Goal: Check status: Check status

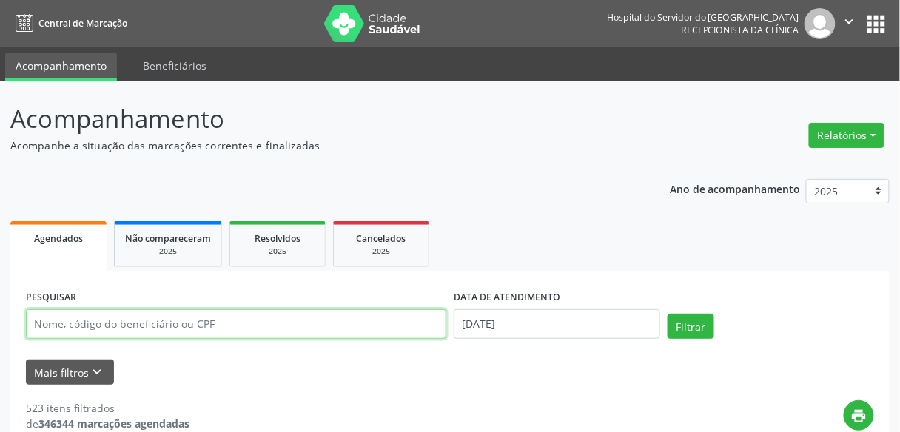
click at [271, 332] on input "text" at bounding box center [236, 324] width 420 height 30
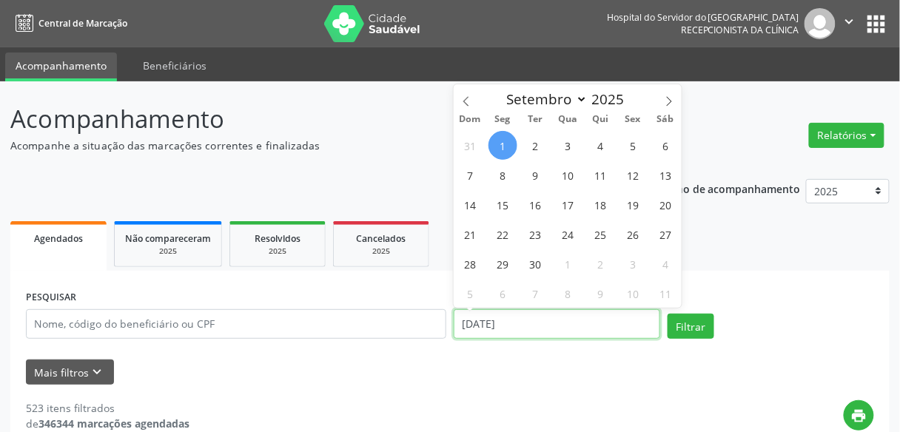
click at [545, 327] on input "[DATE]" at bounding box center [557, 324] width 206 height 30
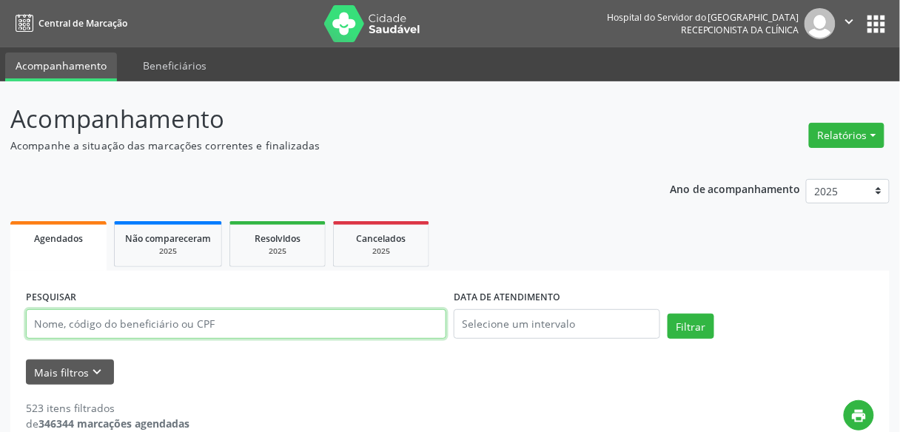
click at [329, 314] on input "text" at bounding box center [236, 324] width 420 height 30
click at [668, 314] on button "Filtrar" at bounding box center [691, 326] width 47 height 25
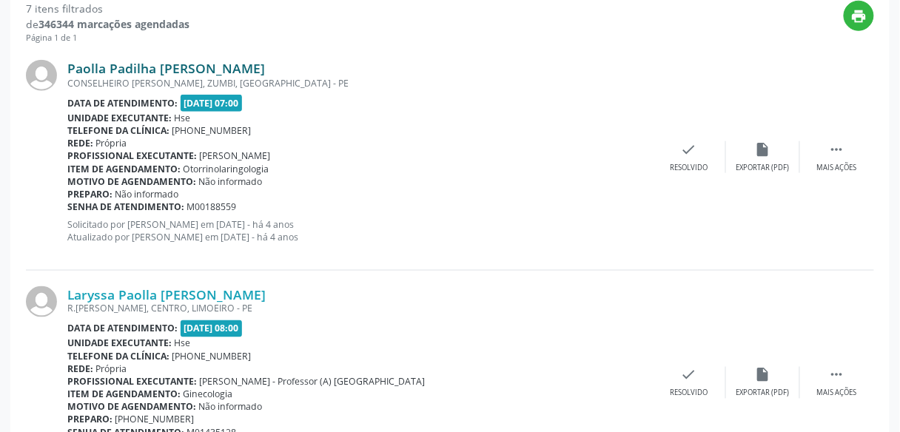
scroll to position [403, 0]
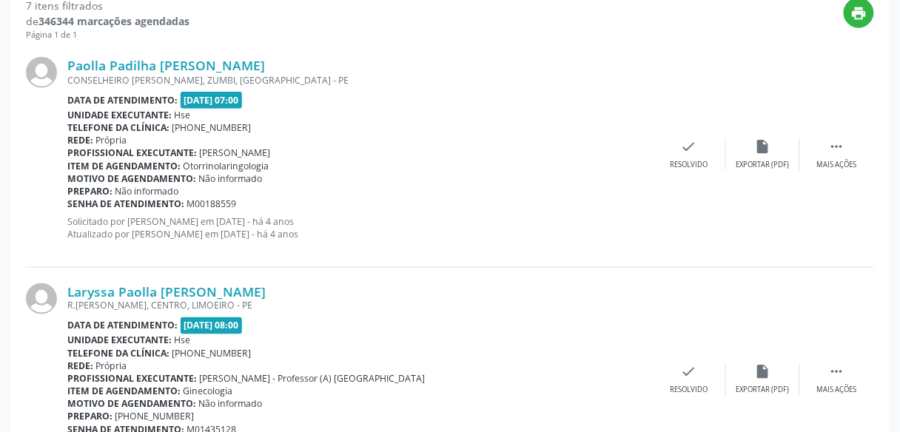
click at [224, 352] on span "[PHONE_NUMBER]" at bounding box center [211, 354] width 79 height 13
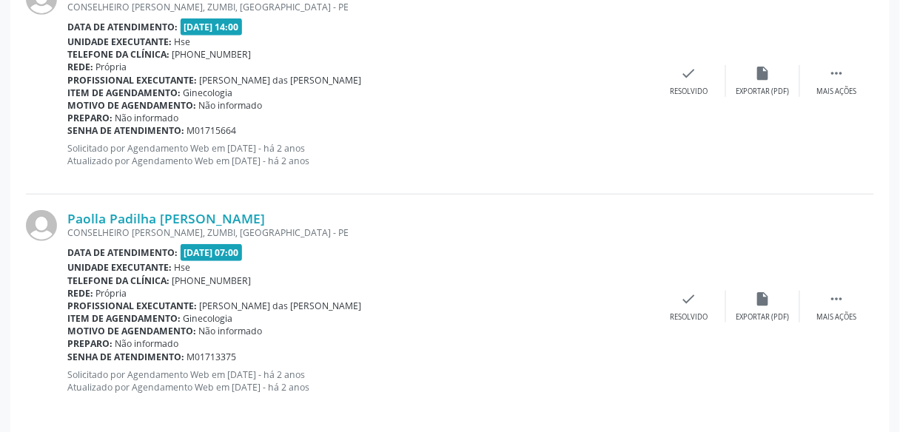
scroll to position [1616, 0]
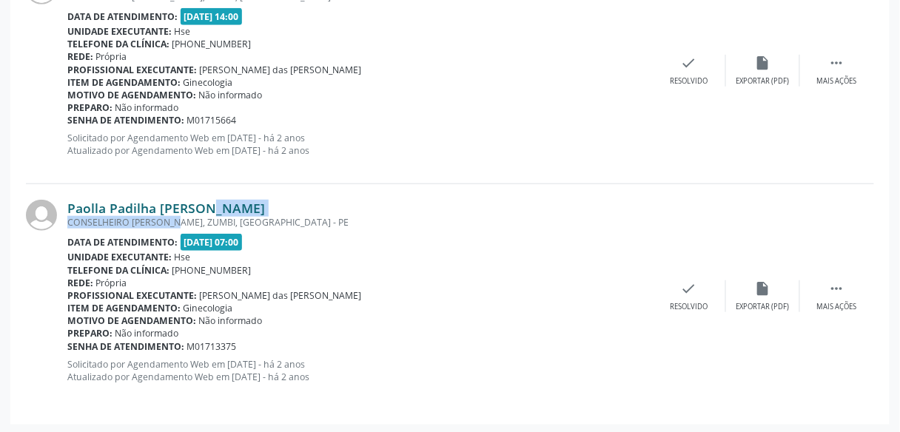
drag, startPoint x: 160, startPoint y: 221, endPoint x: 172, endPoint y: 211, distance: 15.8
click at [172, 211] on div "Paolla Padilha [PERSON_NAME] [PERSON_NAME], [GEOGRAPHIC_DATA], [GEOGRAPHIC_DATA…" at bounding box center [359, 297] width 585 height 194
click at [210, 204] on link "Paolla Padilha [PERSON_NAME]" at bounding box center [166, 208] width 198 height 16
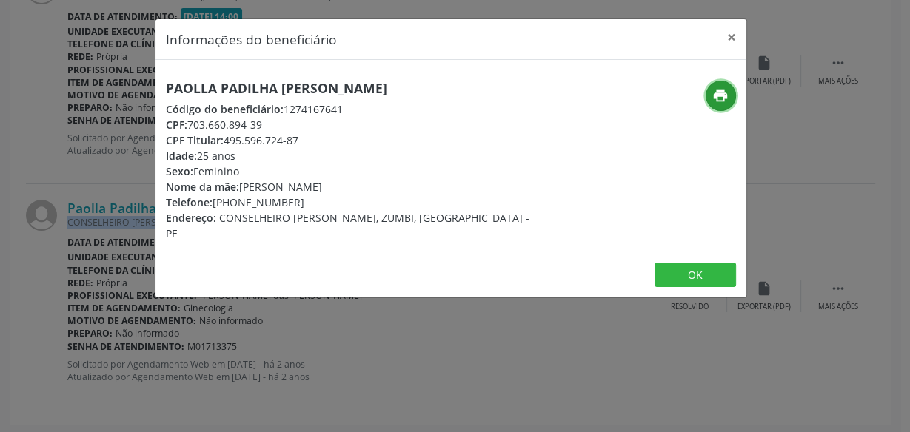
click at [722, 98] on icon "print" at bounding box center [720, 95] width 16 height 16
click at [371, 298] on div "Informações do beneficiário × Paolla [PERSON_NAME] Código do beneficiário: 1274…" at bounding box center [455, 216] width 910 height 432
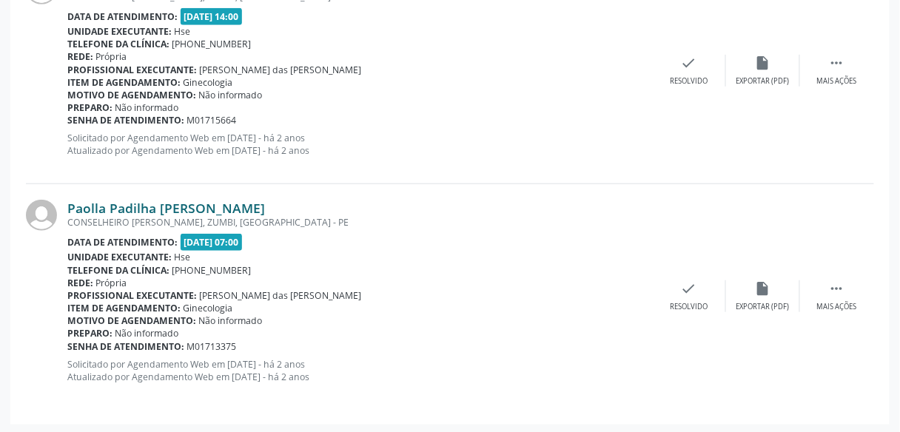
click at [181, 207] on link "Paolla Padilha [PERSON_NAME]" at bounding box center [166, 208] width 198 height 16
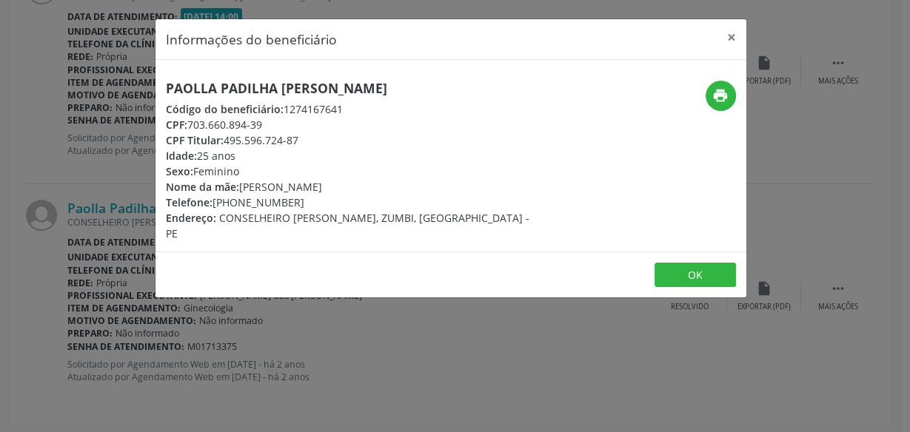
click at [268, 90] on h5 "Paolla Padilha [PERSON_NAME]" at bounding box center [352, 89] width 373 height 16
copy div "Paolla Padilha [PERSON_NAME]"
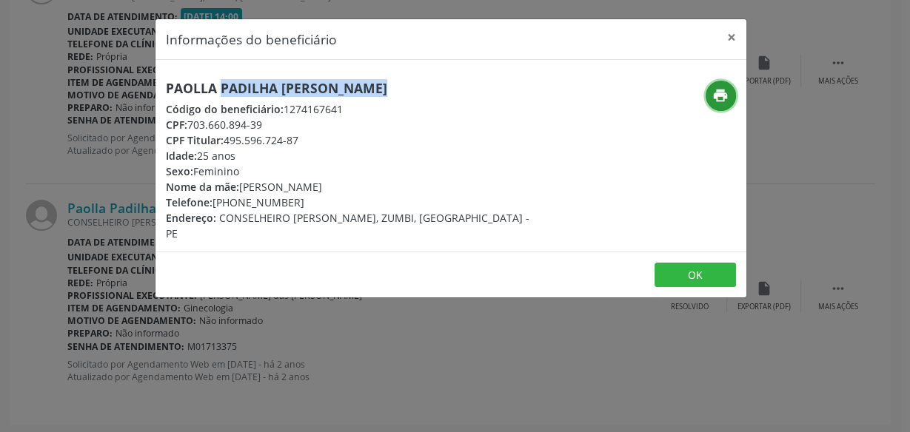
click at [723, 103] on button "print" at bounding box center [720, 96] width 30 height 30
click at [732, 38] on button "×" at bounding box center [731, 37] width 30 height 36
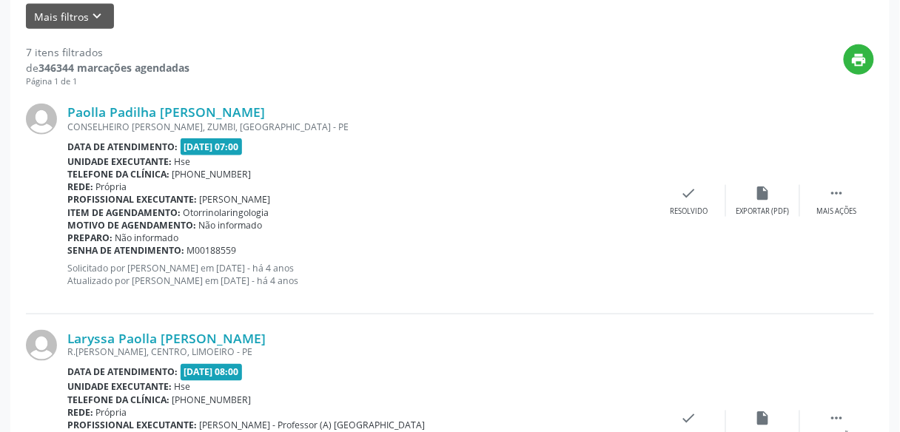
scroll to position [230, 0]
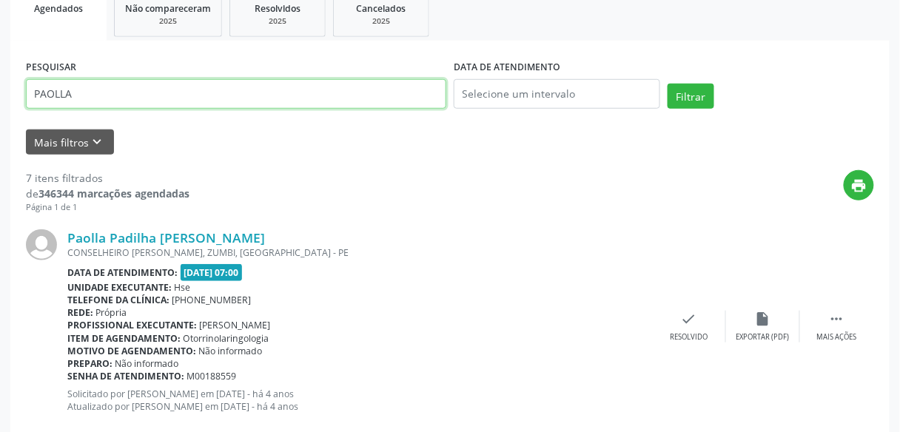
click at [435, 92] on input "PAOLLA" at bounding box center [236, 94] width 420 height 30
paste input "[PERSON_NAME]"
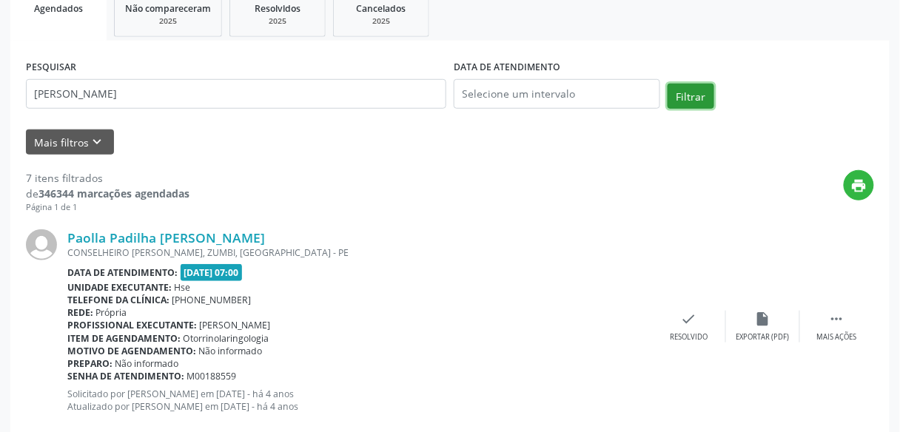
click at [676, 100] on button "Filtrar" at bounding box center [691, 96] width 47 height 25
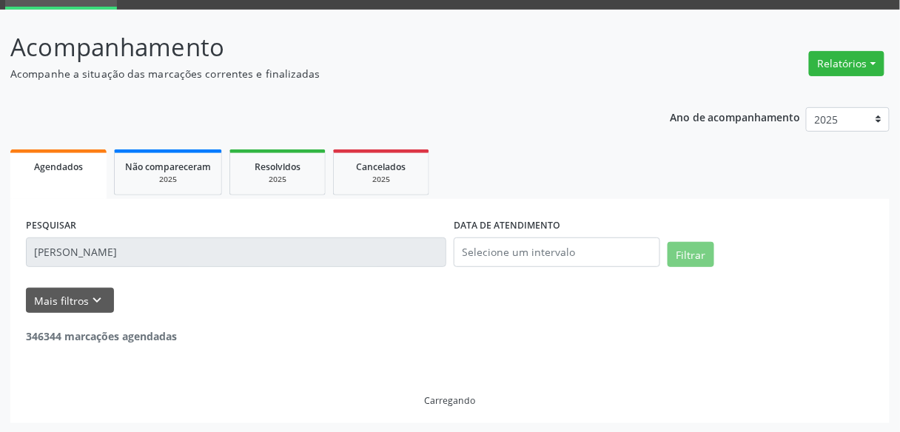
scroll to position [24, 0]
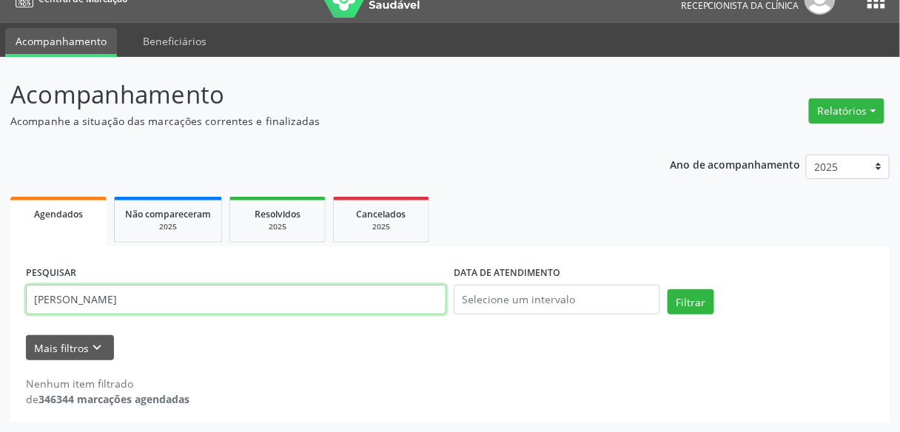
click at [288, 307] on input "[PERSON_NAME]" at bounding box center [236, 300] width 420 height 30
click at [668, 289] on button "Filtrar" at bounding box center [691, 301] width 47 height 25
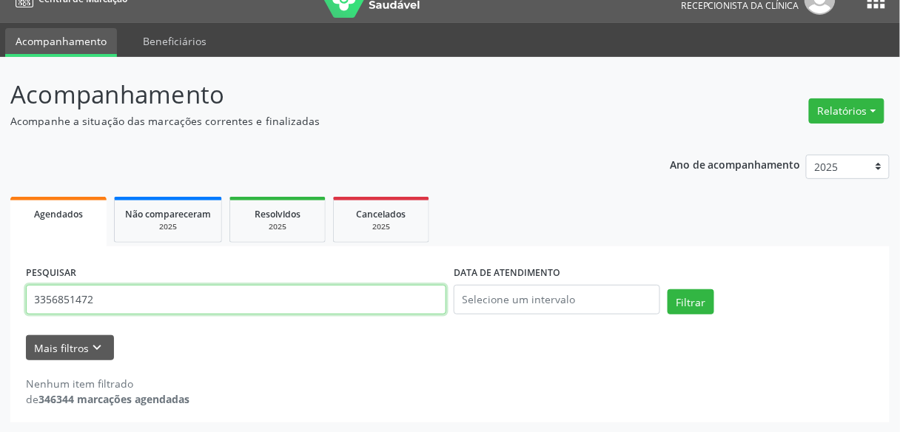
click at [288, 307] on input "3356851472" at bounding box center [236, 300] width 420 height 30
click at [668, 289] on button "Filtrar" at bounding box center [691, 301] width 47 height 25
click at [334, 304] on input "[PERSON_NAME]" at bounding box center [236, 300] width 420 height 30
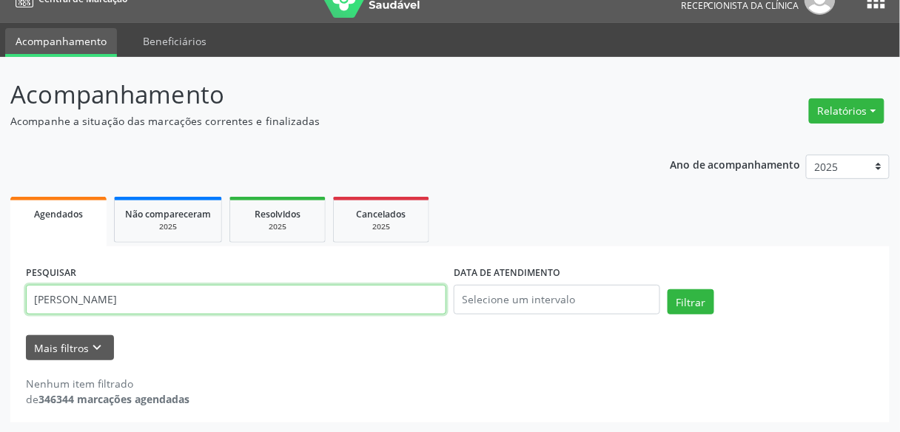
click at [668, 289] on button "Filtrar" at bounding box center [691, 301] width 47 height 25
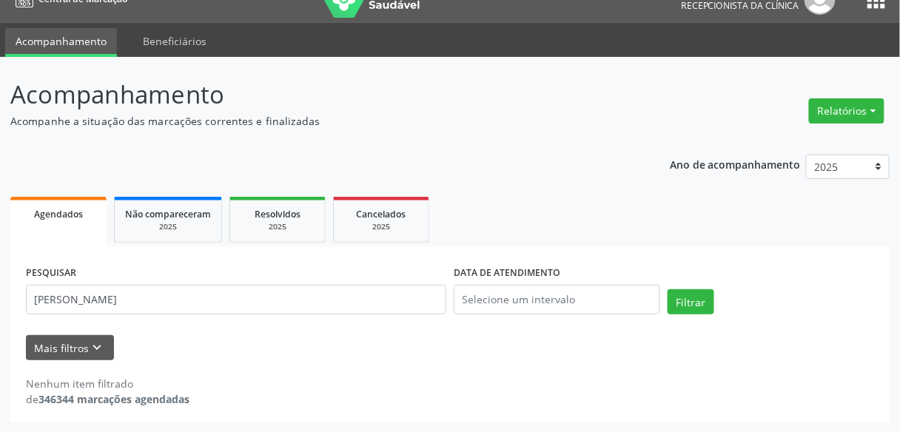
click at [334, 304] on input "[PERSON_NAME]" at bounding box center [236, 300] width 420 height 30
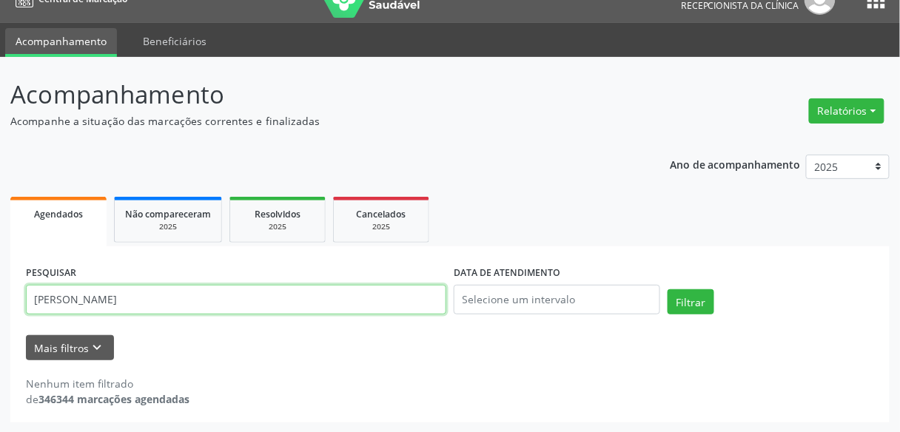
click at [334, 304] on input "[PERSON_NAME]" at bounding box center [236, 300] width 420 height 30
click at [668, 289] on button "Filtrar" at bounding box center [691, 301] width 47 height 25
click at [332, 304] on input "ARLINDO [PERSON_NAME]" at bounding box center [236, 300] width 420 height 30
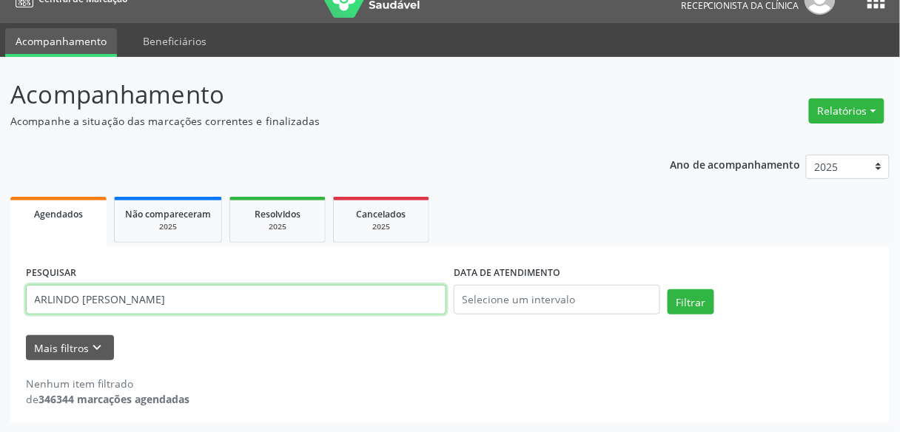
click at [332, 304] on input "ARLINDO [PERSON_NAME]" at bounding box center [236, 300] width 420 height 30
click at [668, 289] on button "Filtrar" at bounding box center [691, 301] width 47 height 25
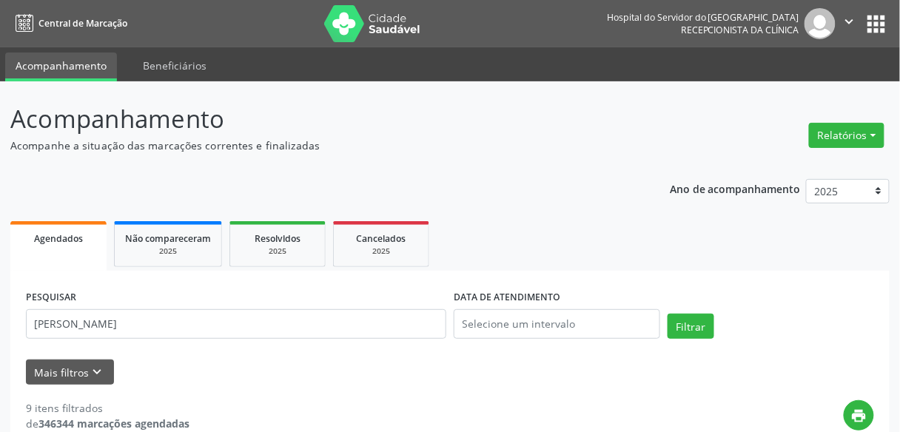
scroll to position [320, 0]
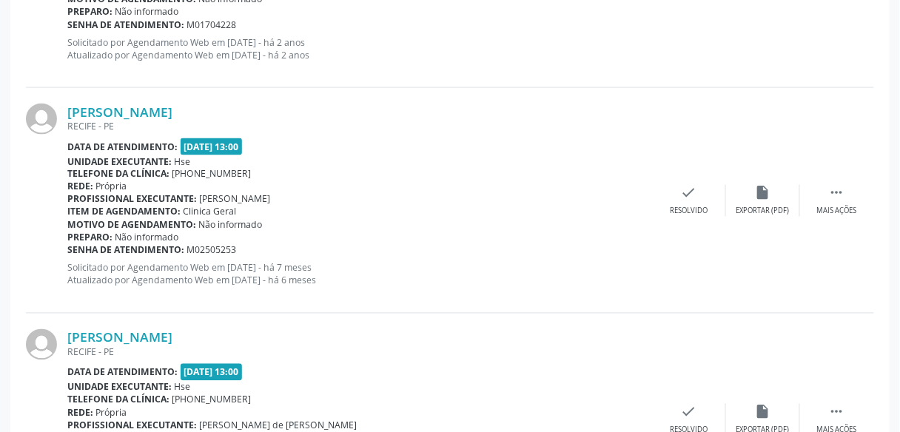
scroll to position [2055, 0]
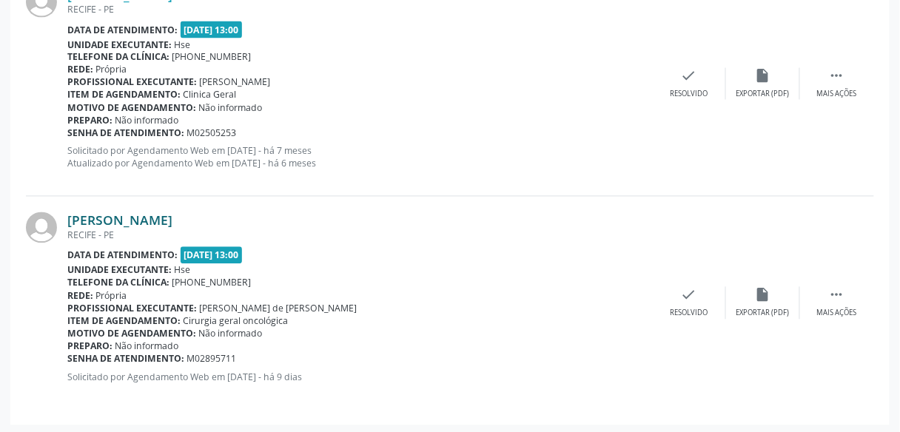
click at [169, 221] on link "[PERSON_NAME]" at bounding box center [119, 220] width 105 height 16
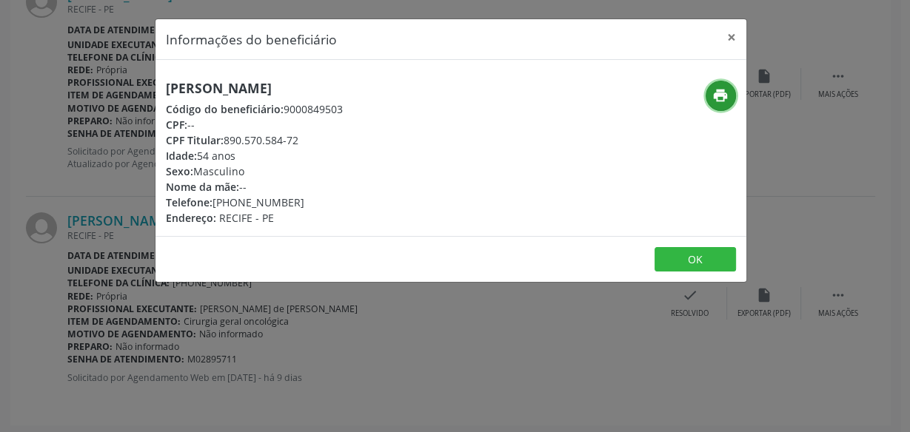
click at [712, 93] on icon "print" at bounding box center [720, 95] width 16 height 16
click at [726, 39] on button "×" at bounding box center [731, 37] width 30 height 36
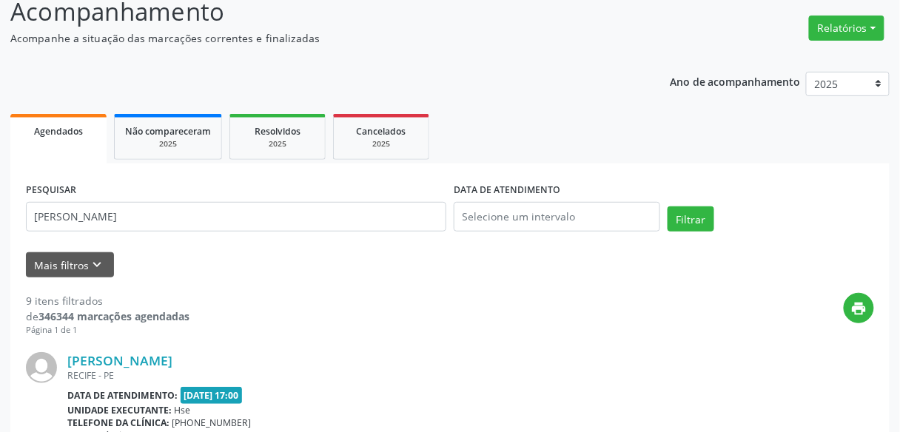
scroll to position [0, 0]
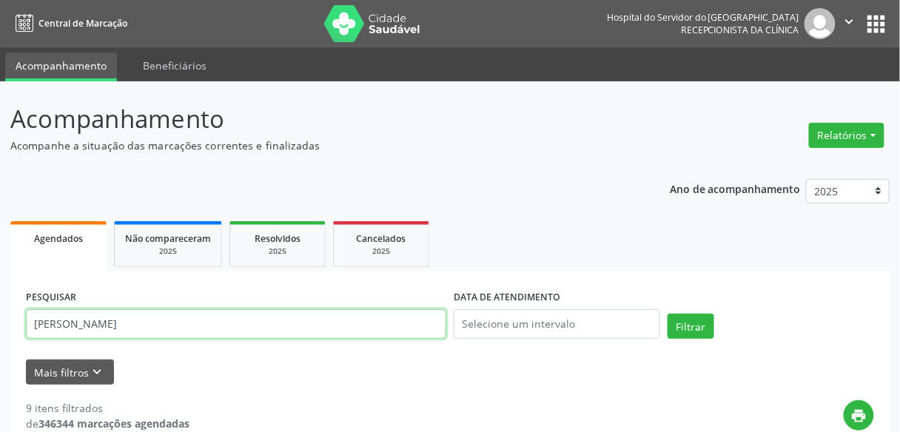
click at [214, 317] on input "[PERSON_NAME]" at bounding box center [236, 324] width 420 height 30
click at [668, 314] on button "Filtrar" at bounding box center [691, 326] width 47 height 25
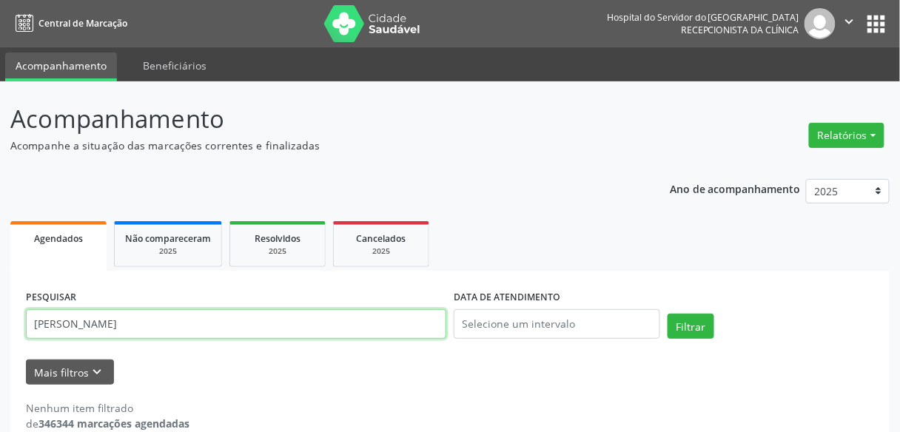
click at [336, 328] on input "[PERSON_NAME]" at bounding box center [236, 324] width 420 height 30
type input "[PERSON_NAME]"
click at [668, 314] on button "Filtrar" at bounding box center [691, 326] width 47 height 25
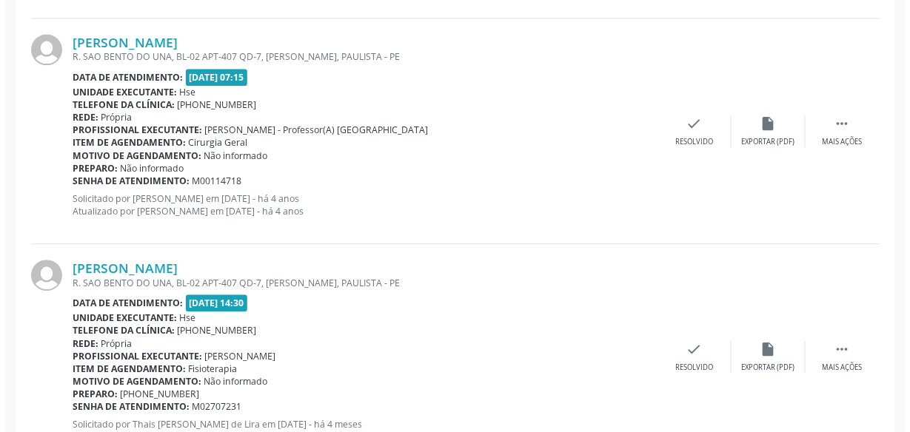
scroll to position [879, 0]
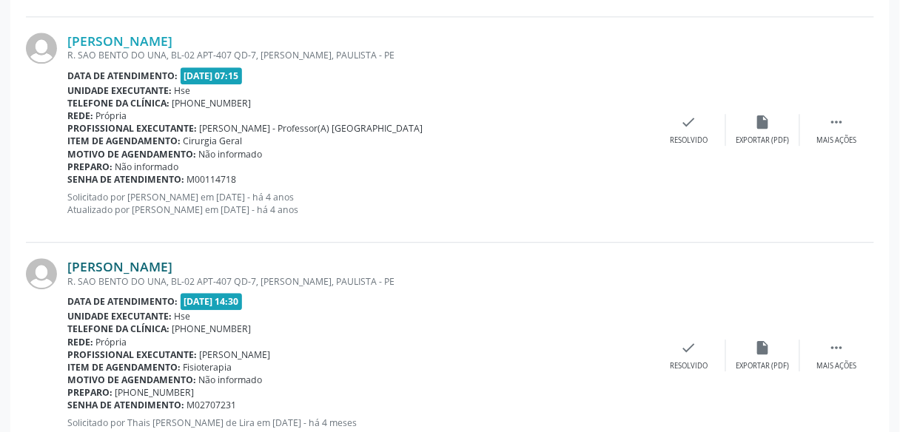
click at [109, 271] on link "[PERSON_NAME]" at bounding box center [119, 266] width 105 height 16
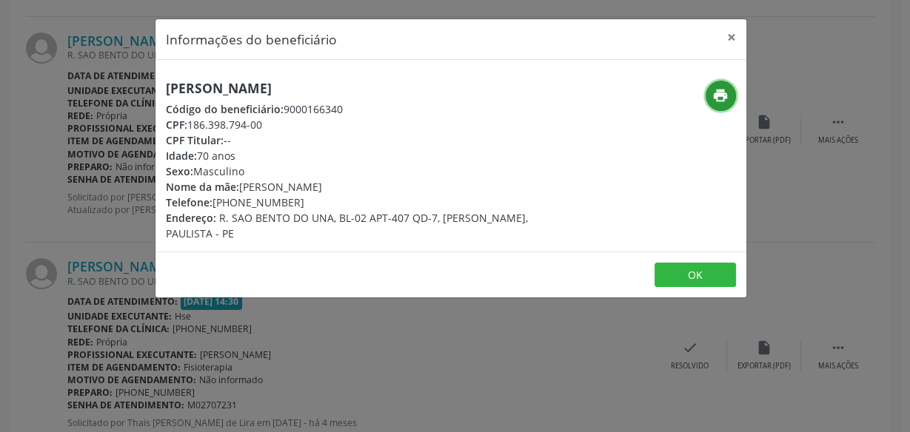
click at [720, 90] on icon "print" at bounding box center [720, 95] width 16 height 16
